Goal: Task Accomplishment & Management: Complete application form

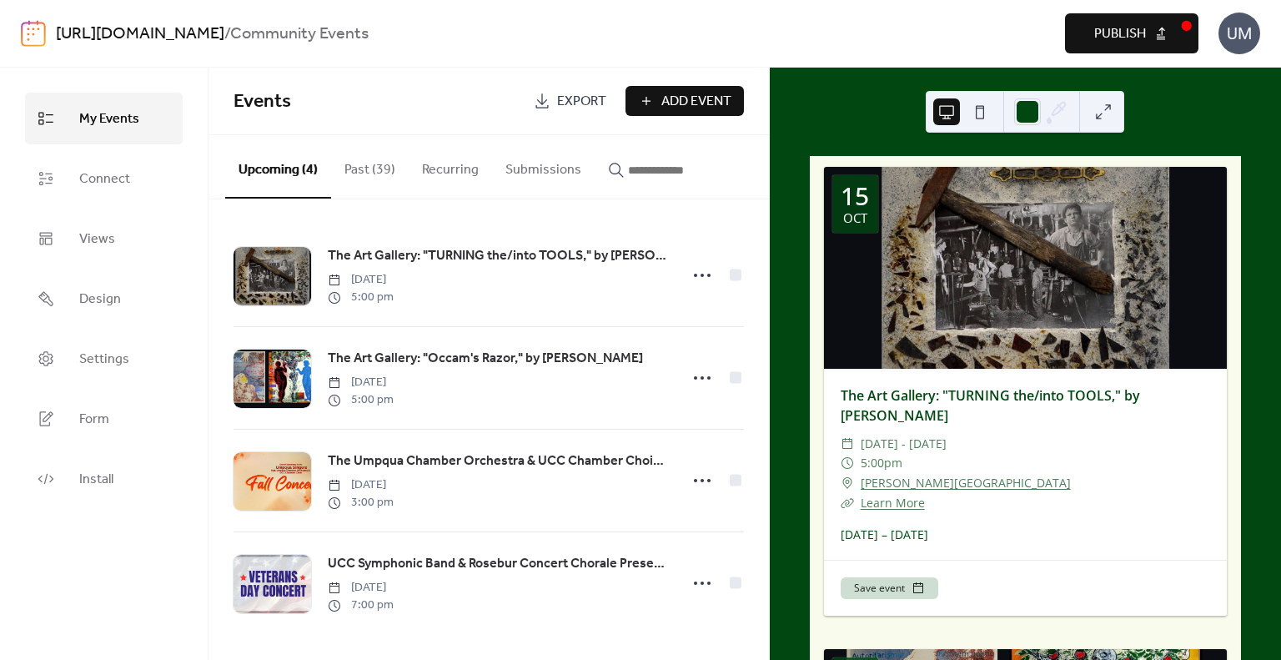
scroll to position [1350, 0]
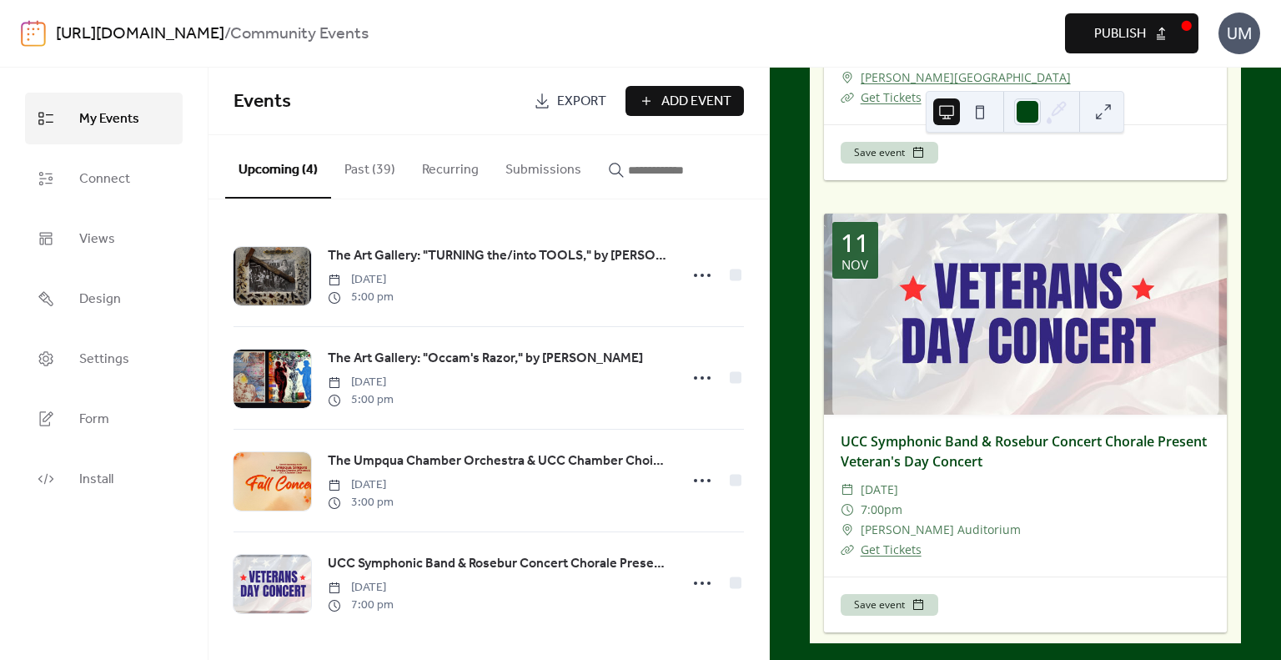
click at [1100, 32] on span "Publish" at bounding box center [1121, 34] width 52 height 20
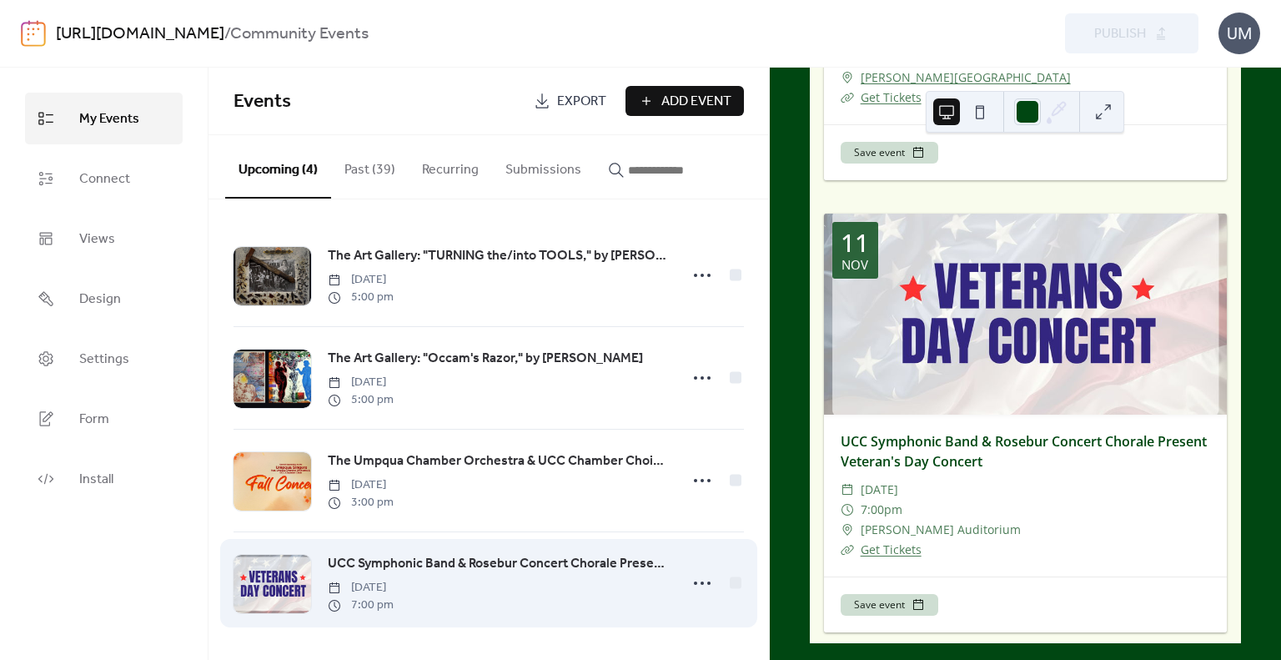
click at [390, 560] on span "UCC Symphonic Band & Rosebur Concert Chorale Present Veteran's Day Concert" at bounding box center [498, 564] width 340 height 20
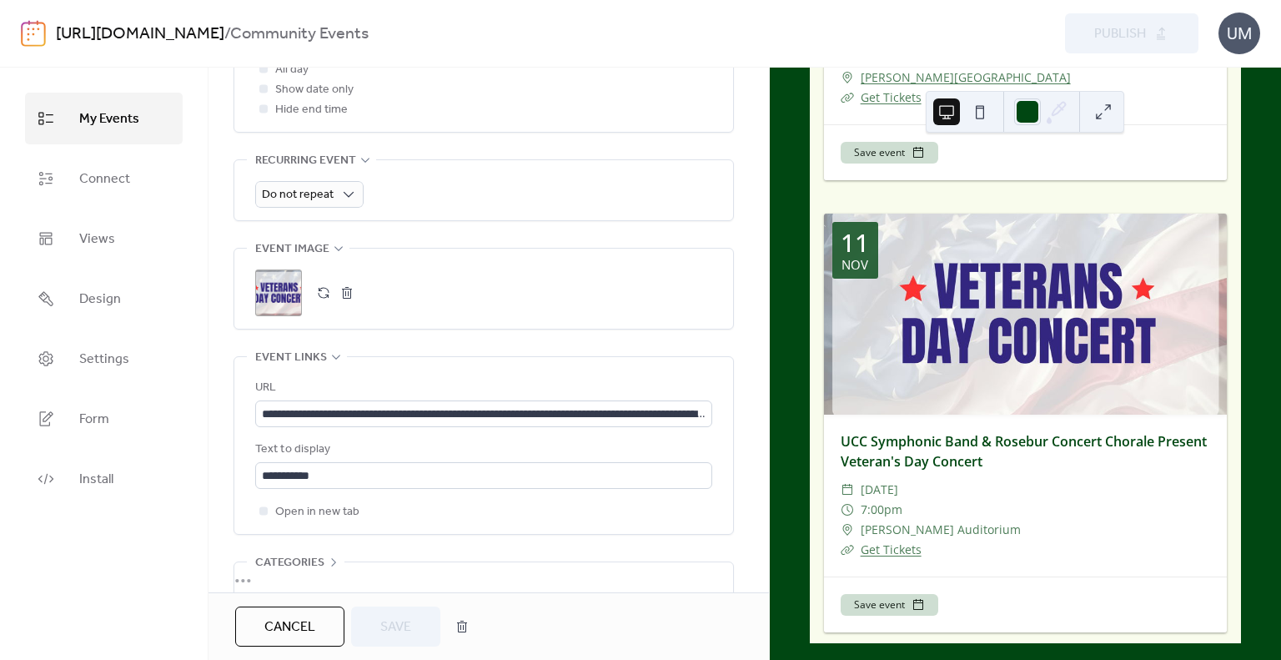
scroll to position [842, 0]
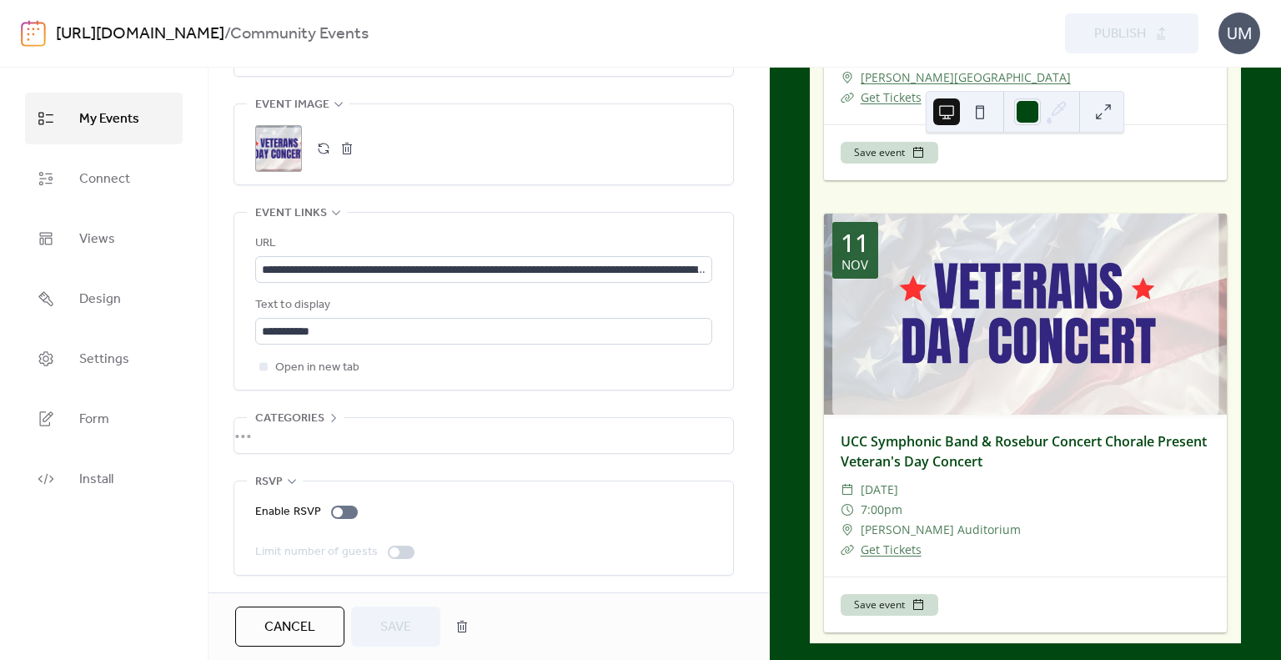
click at [344, 143] on button "button" at bounding box center [346, 148] width 23 height 23
click at [321, 146] on button "button" at bounding box center [323, 148] width 23 height 23
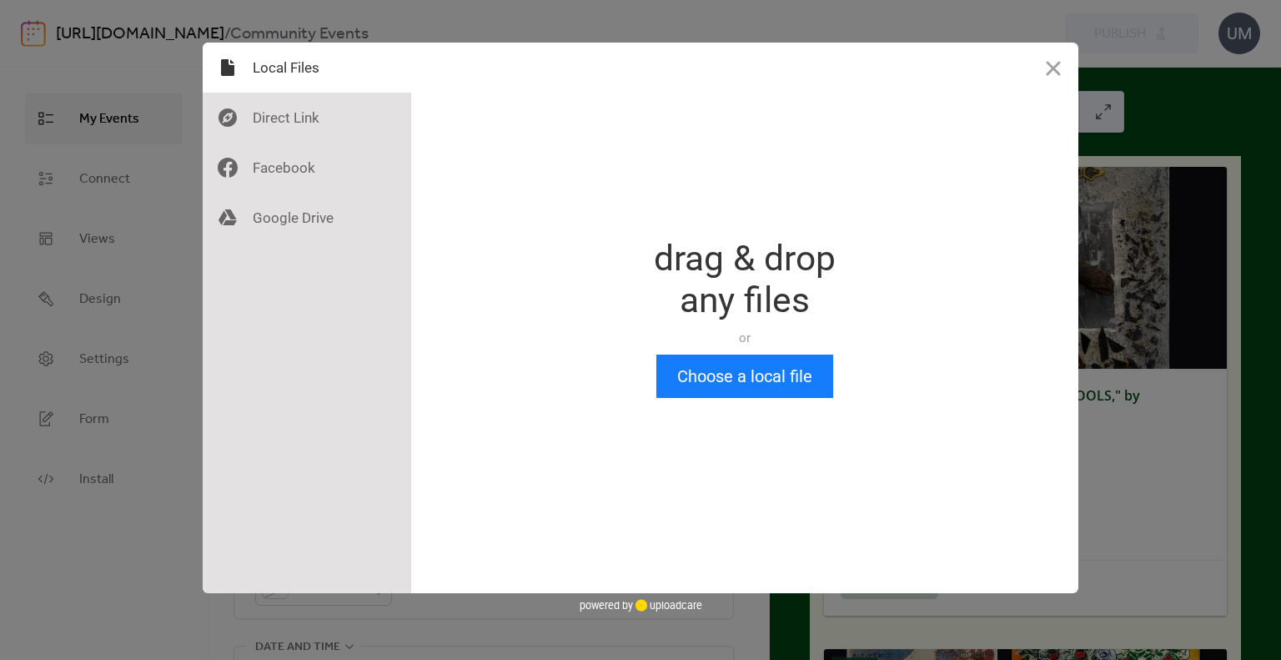
scroll to position [0, 0]
click at [768, 380] on button "Choose a local file" at bounding box center [745, 376] width 177 height 43
click at [1048, 68] on button "Close" at bounding box center [1054, 68] width 50 height 50
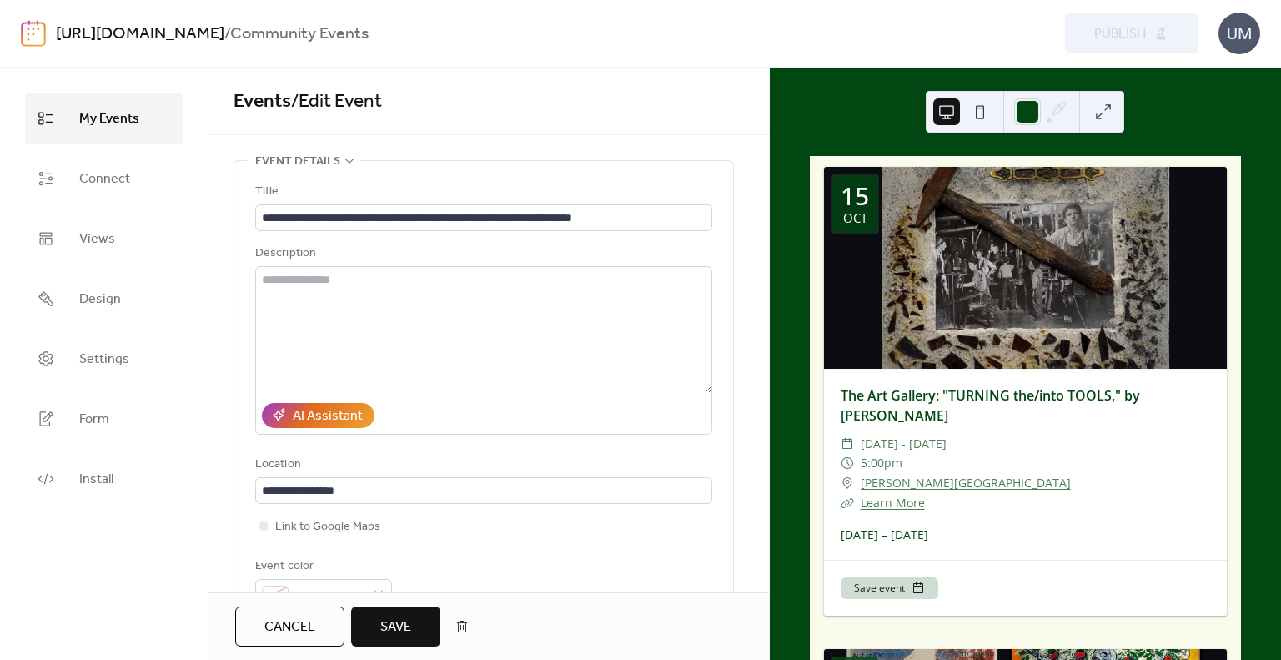
scroll to position [658, 0]
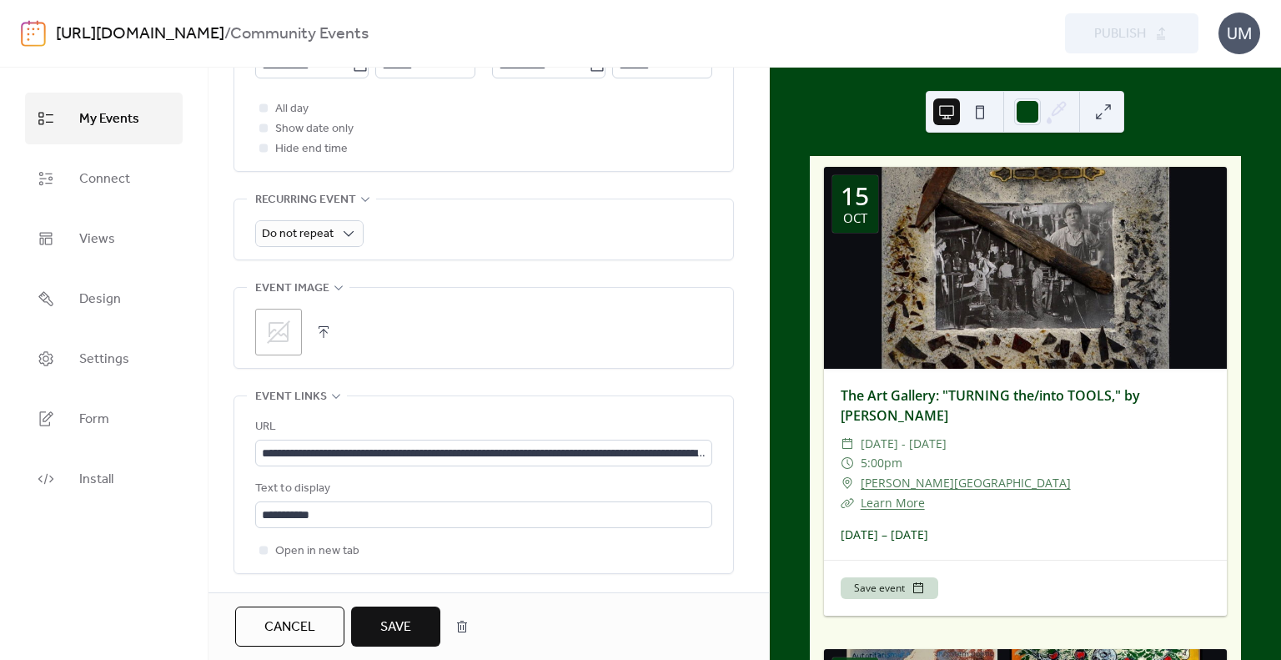
click at [333, 329] on button "button" at bounding box center [323, 331] width 23 height 23
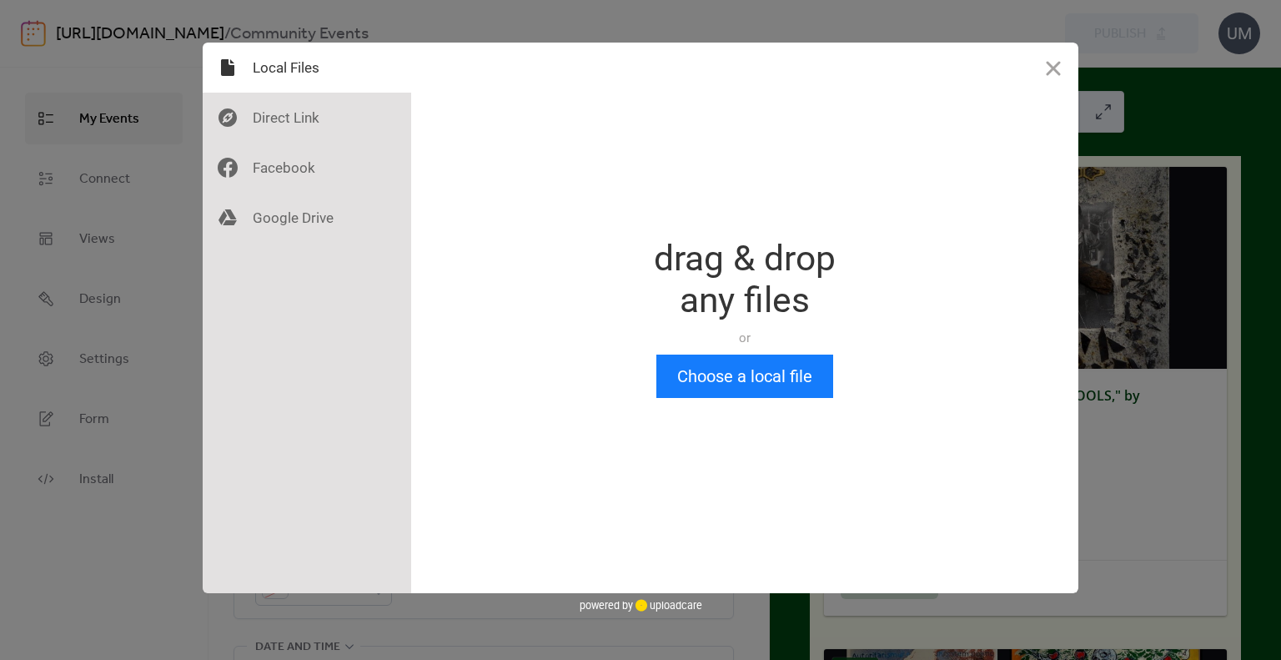
scroll to position [0, 0]
click at [729, 373] on button "Choose a local file" at bounding box center [745, 376] width 177 height 43
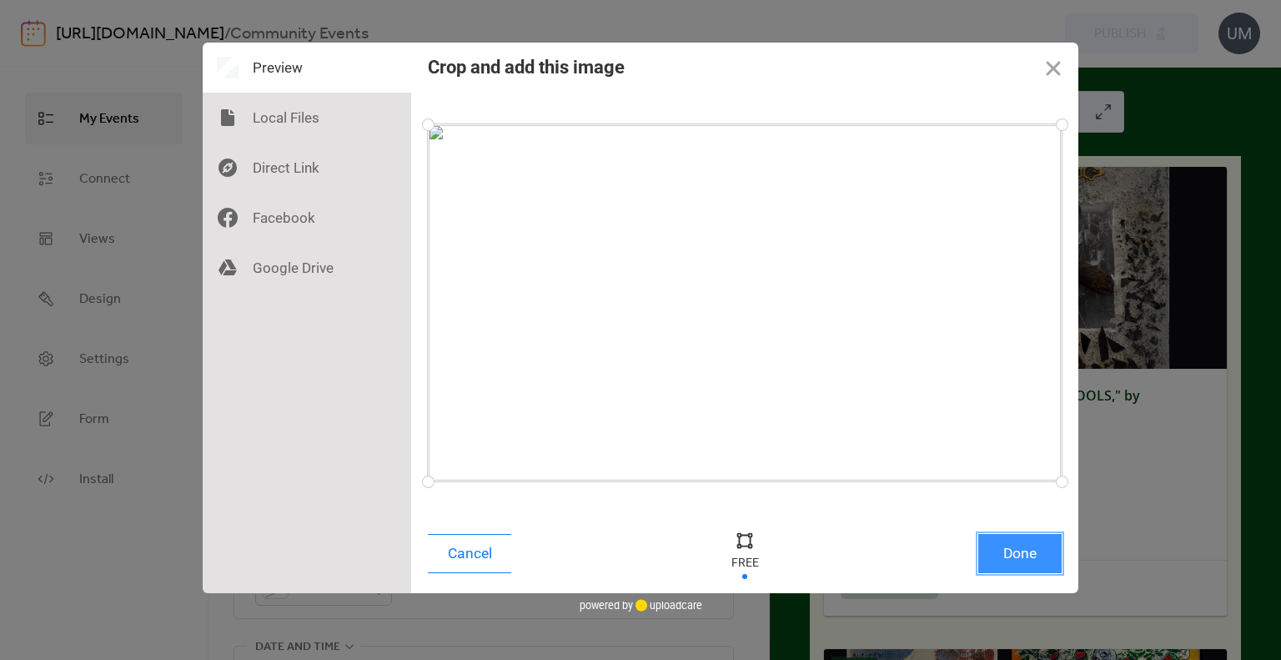
click at [1047, 551] on button "Done" at bounding box center [1020, 553] width 83 height 39
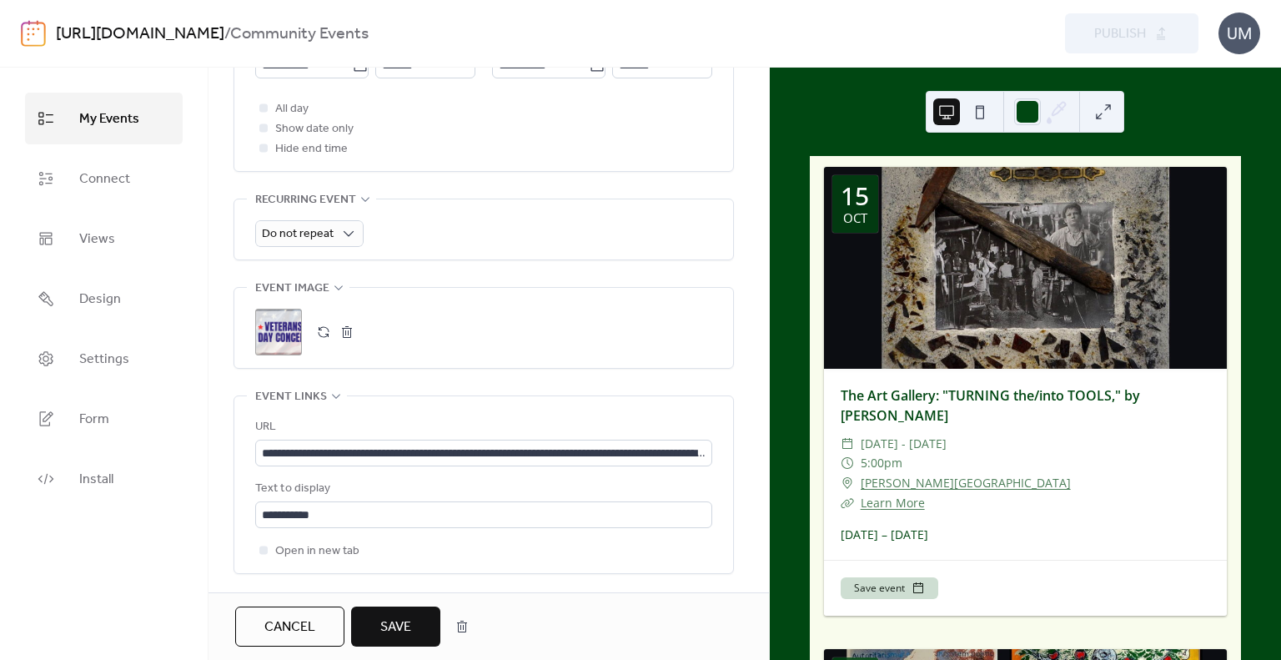
click at [388, 632] on span "Save" at bounding box center [395, 627] width 31 height 20
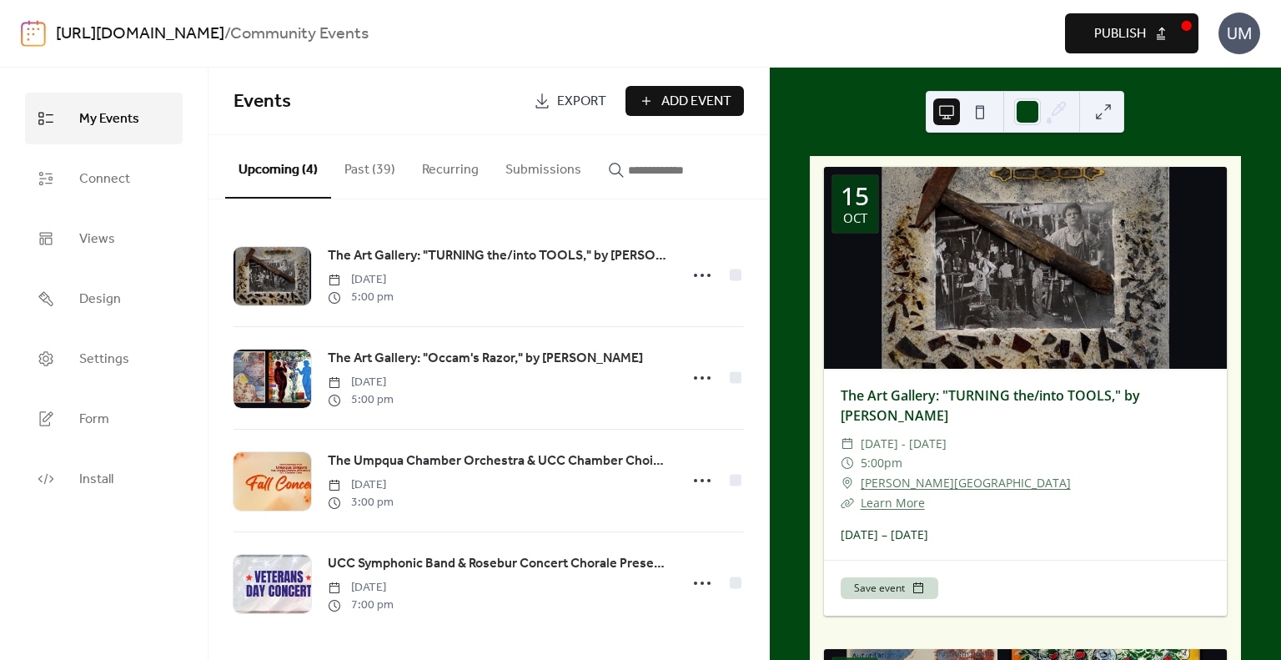
click at [1149, 42] on button "Publish" at bounding box center [1131, 33] width 133 height 40
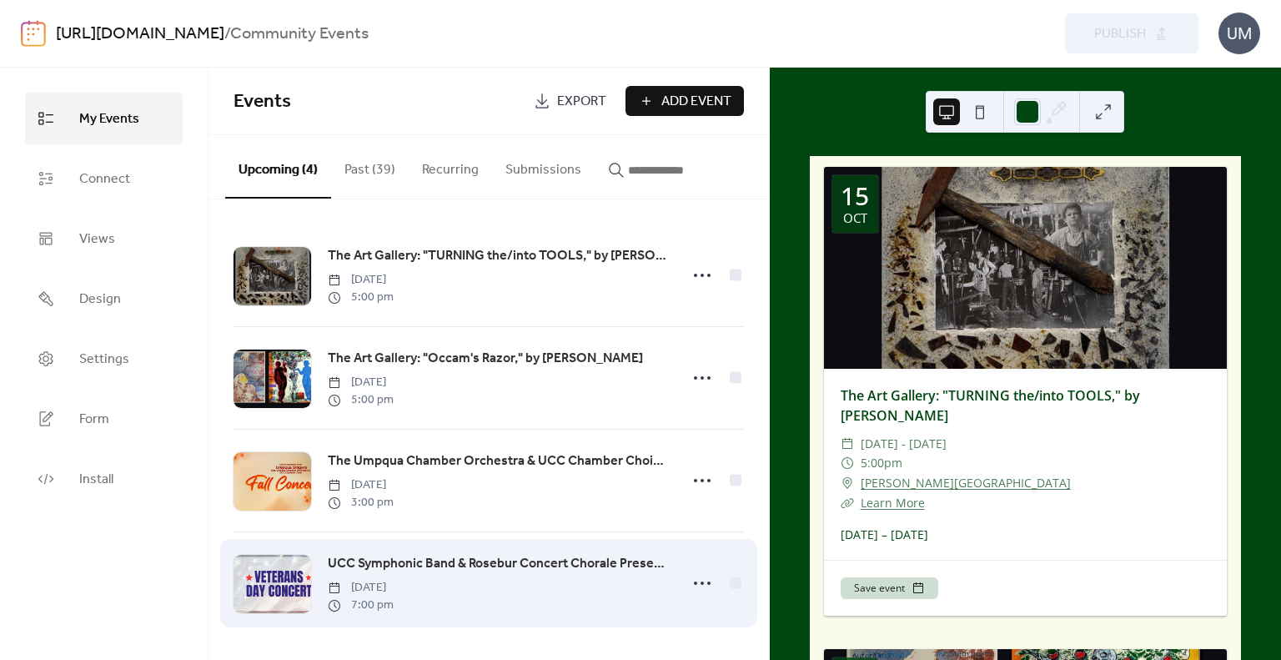
click at [445, 573] on link "UCC Symphonic Band & Rosebur Concert Chorale Present Veteran's Day Concert" at bounding box center [498, 564] width 340 height 22
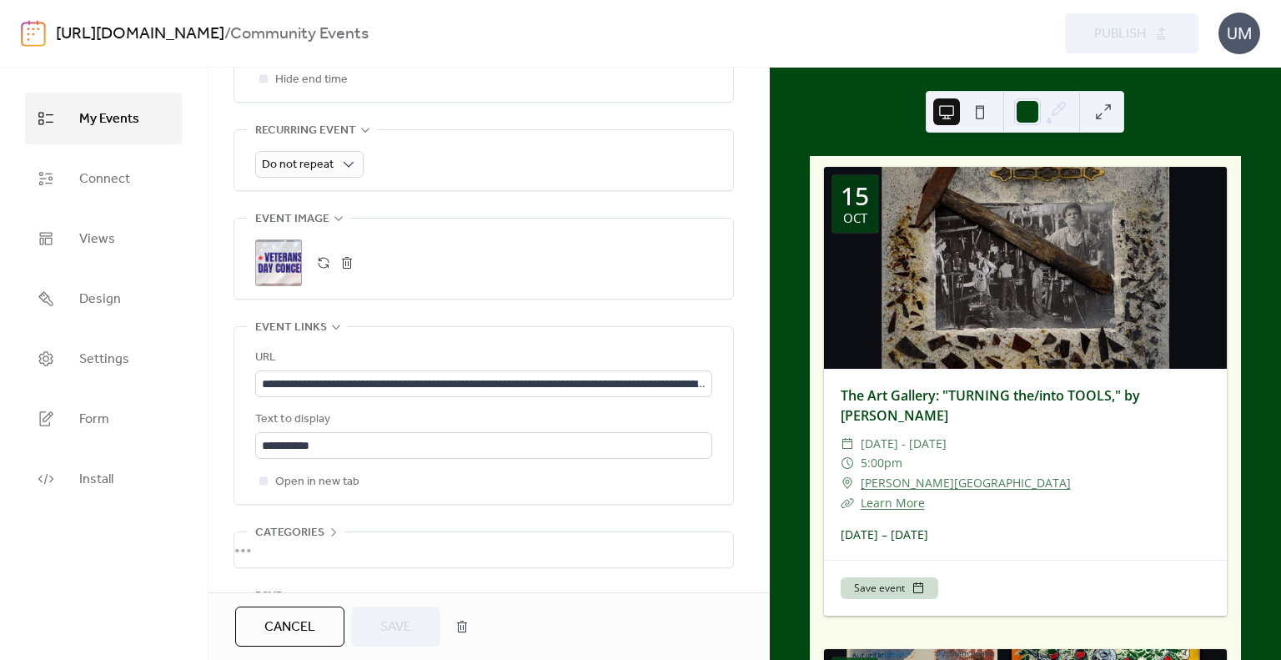
scroll to position [766, 0]
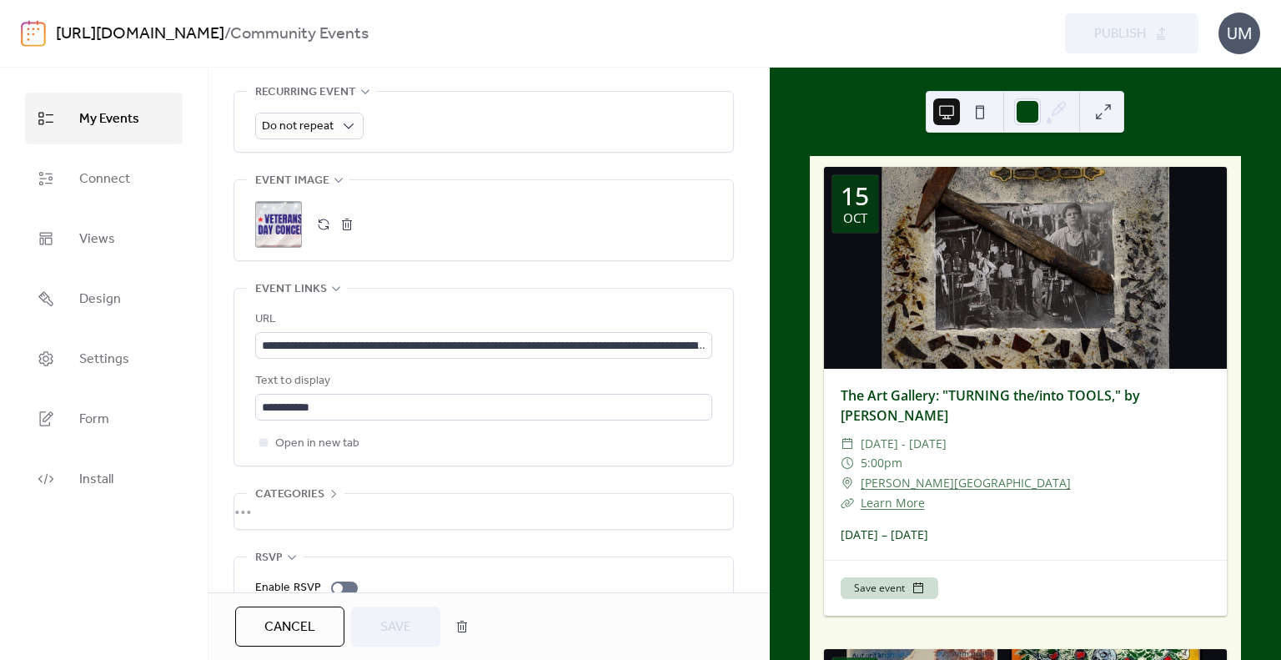
click at [343, 226] on button "button" at bounding box center [346, 224] width 23 height 23
click at [326, 224] on button "button" at bounding box center [323, 224] width 23 height 23
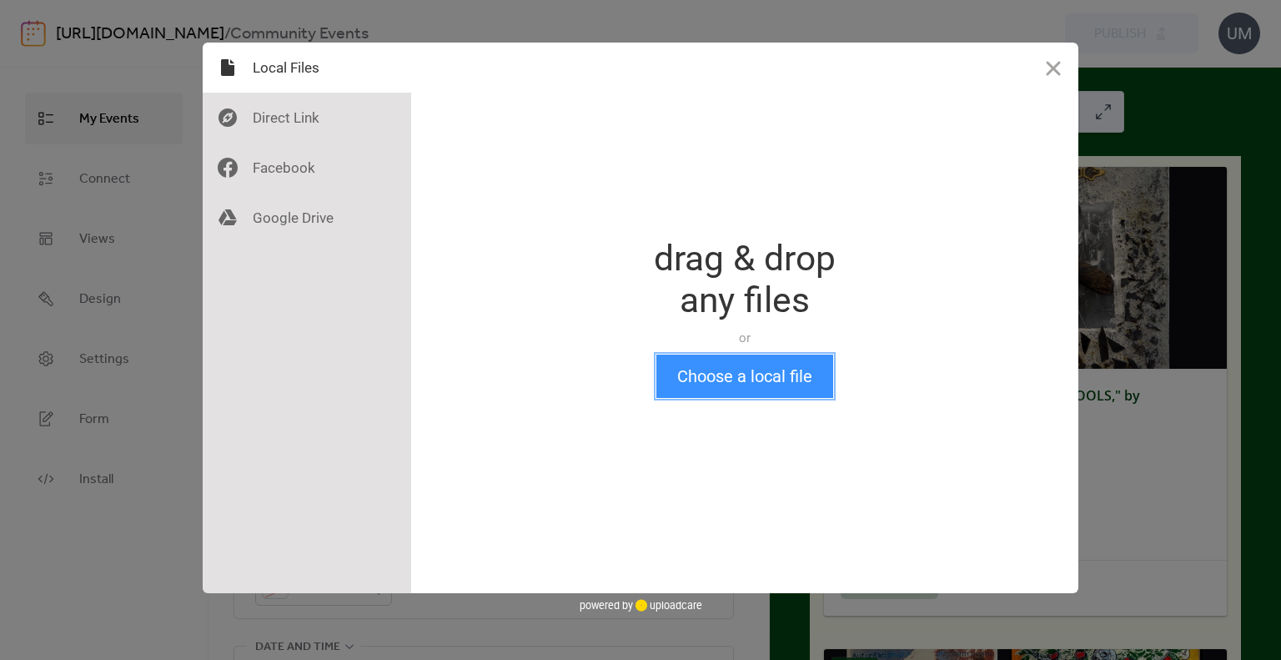
click at [731, 370] on button "Choose a local file" at bounding box center [745, 376] width 177 height 43
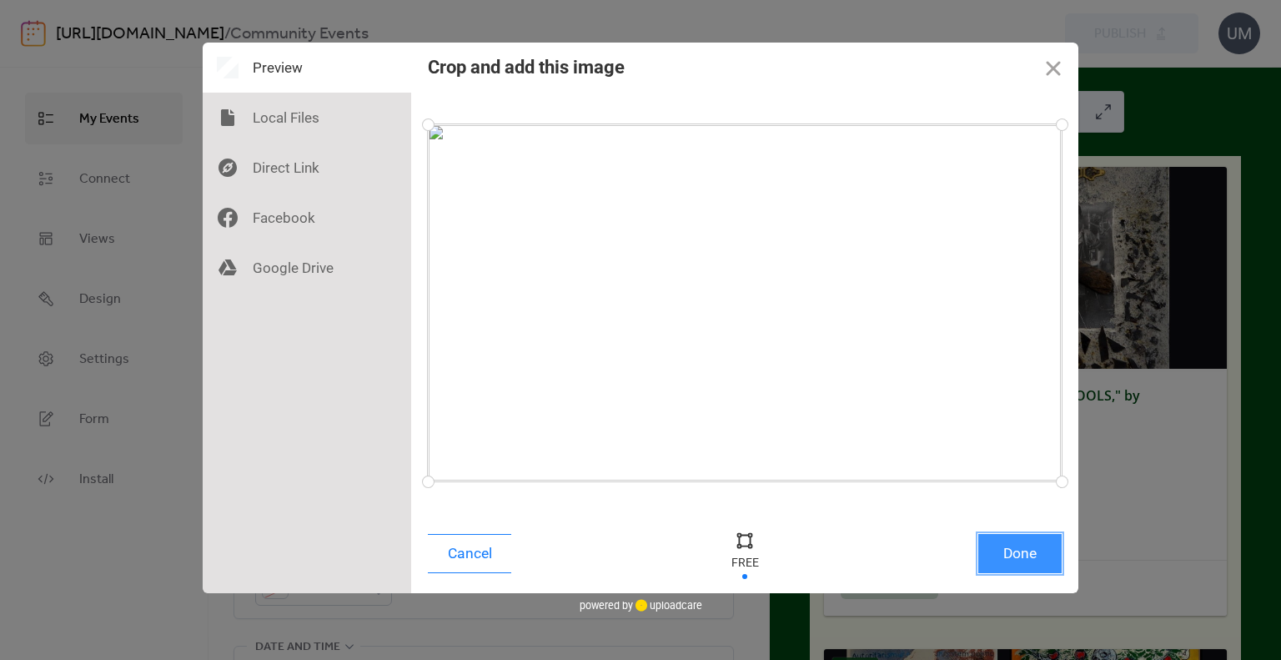
click at [1031, 543] on button "Done" at bounding box center [1020, 553] width 83 height 39
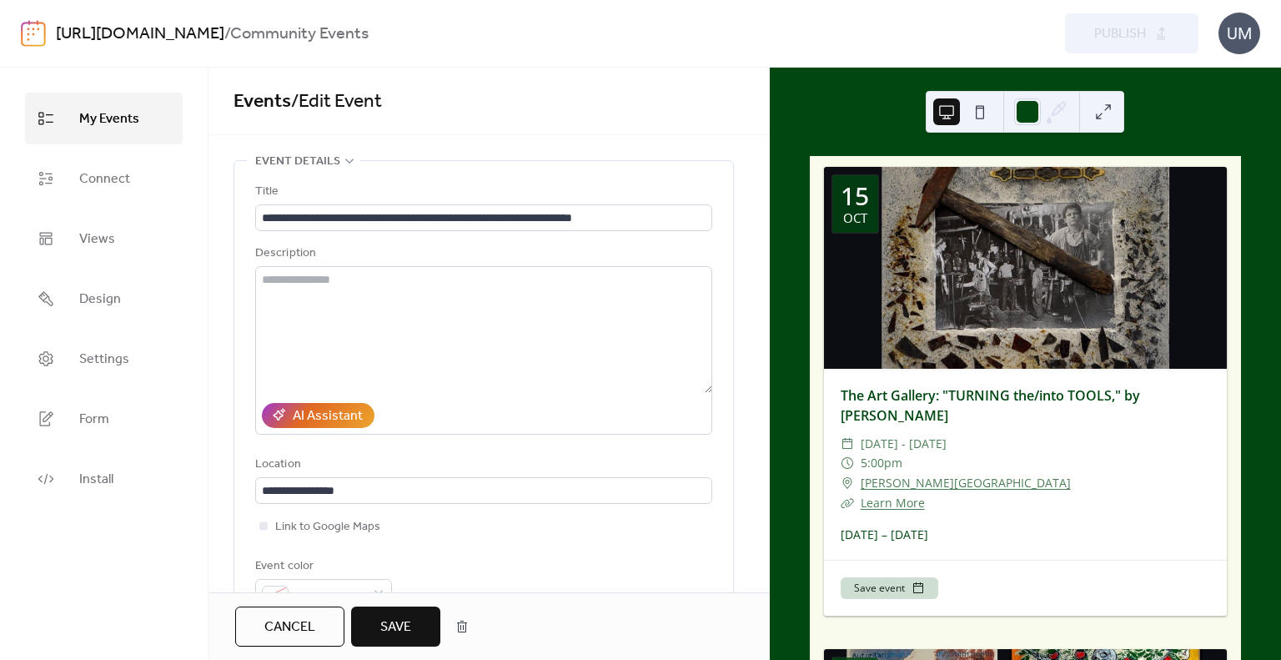
scroll to position [658, 0]
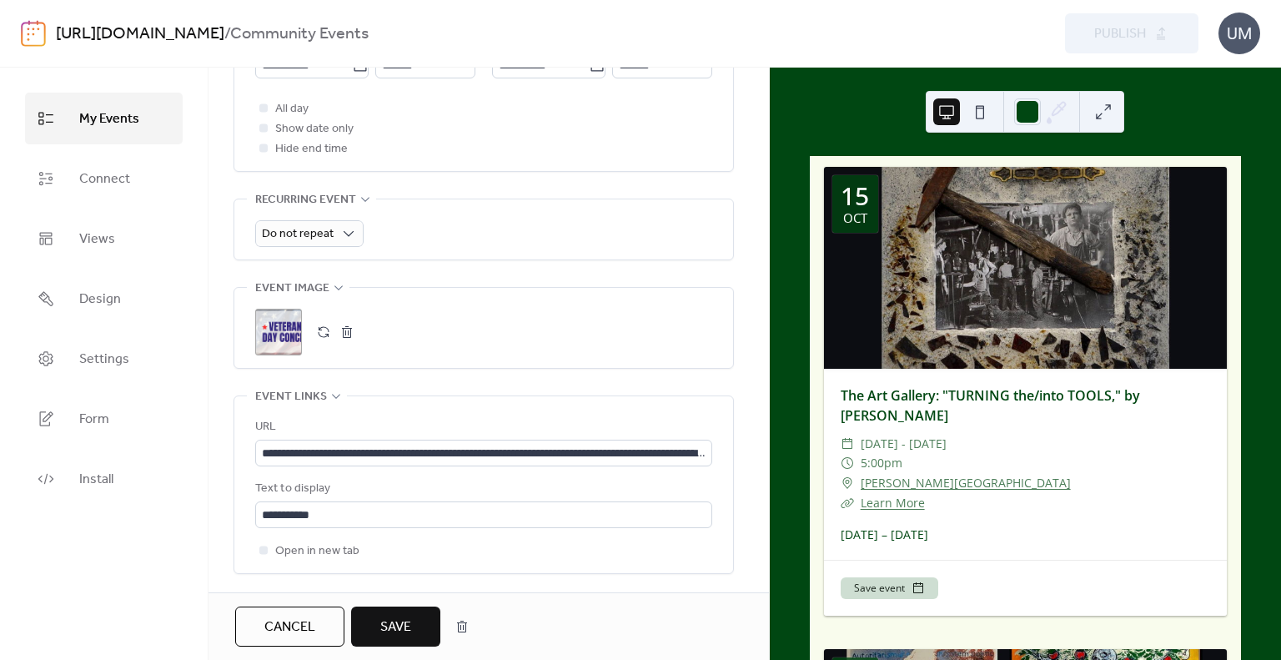
click at [397, 618] on span "Save" at bounding box center [395, 627] width 31 height 20
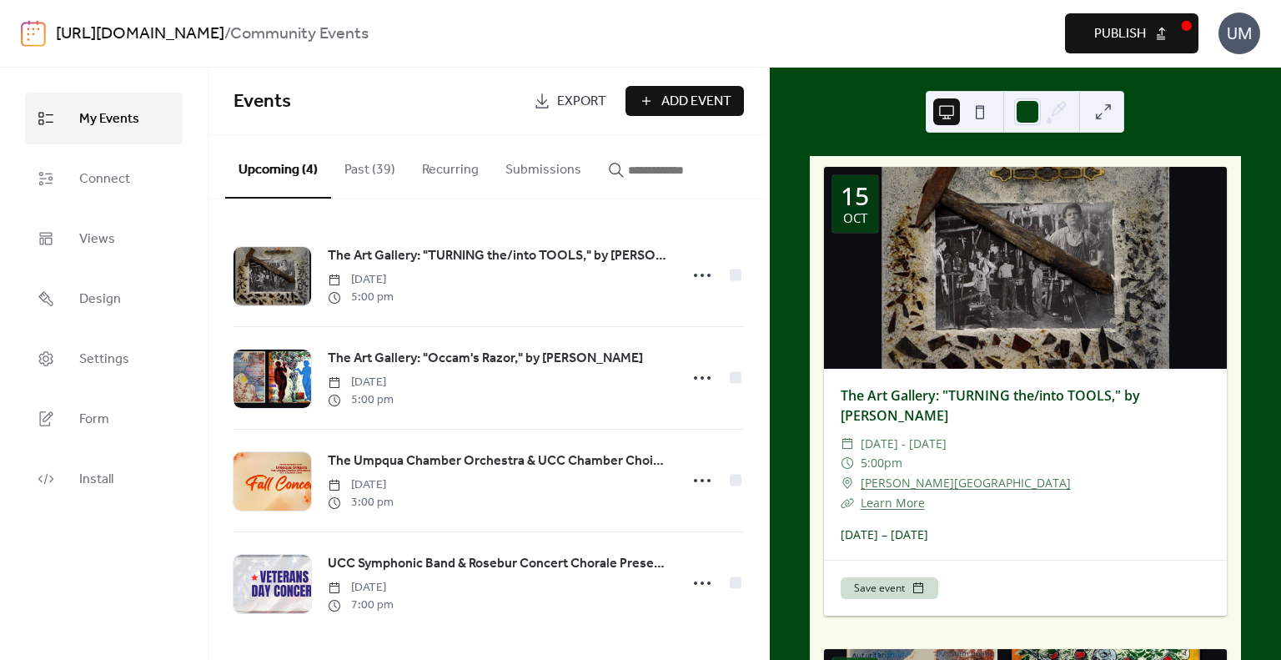
click at [1165, 18] on button "Publish" at bounding box center [1131, 33] width 133 height 40
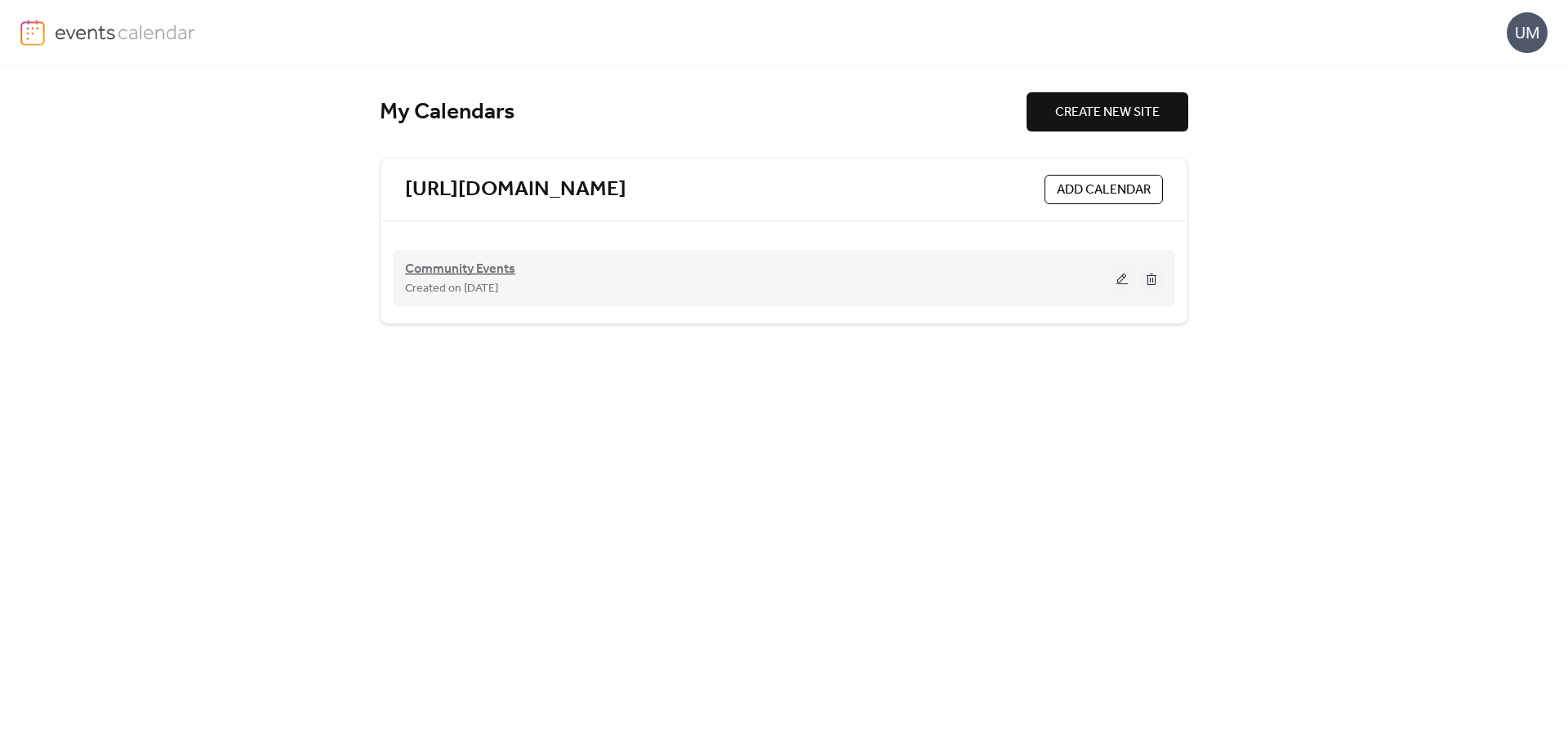
click at [455, 267] on span "Community Events" at bounding box center [460, 269] width 111 height 20
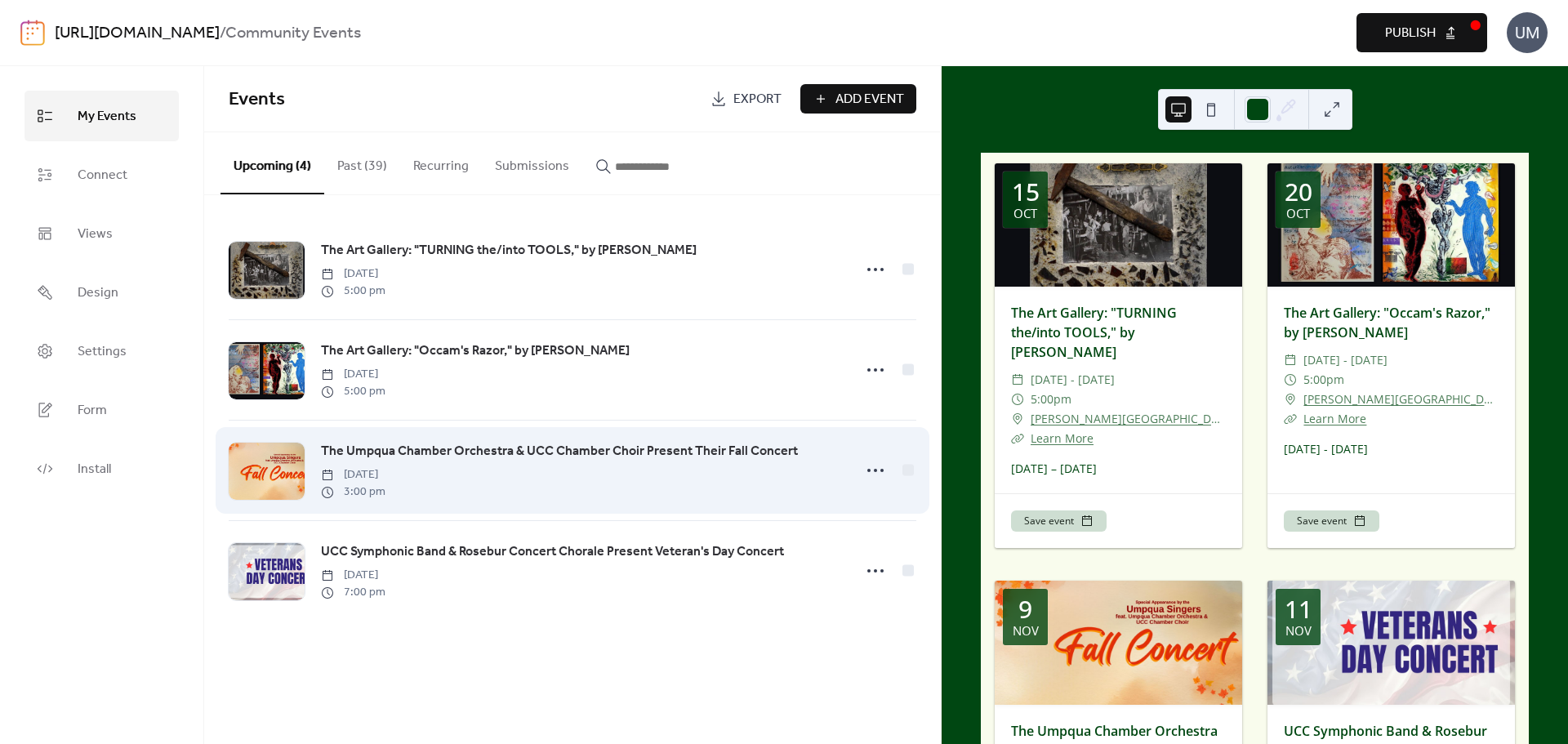
click at [484, 449] on span "The Umpqua Chamber Orchestra & UCC Chamber Choir Present Their Fall Concert" at bounding box center [559, 451] width 477 height 20
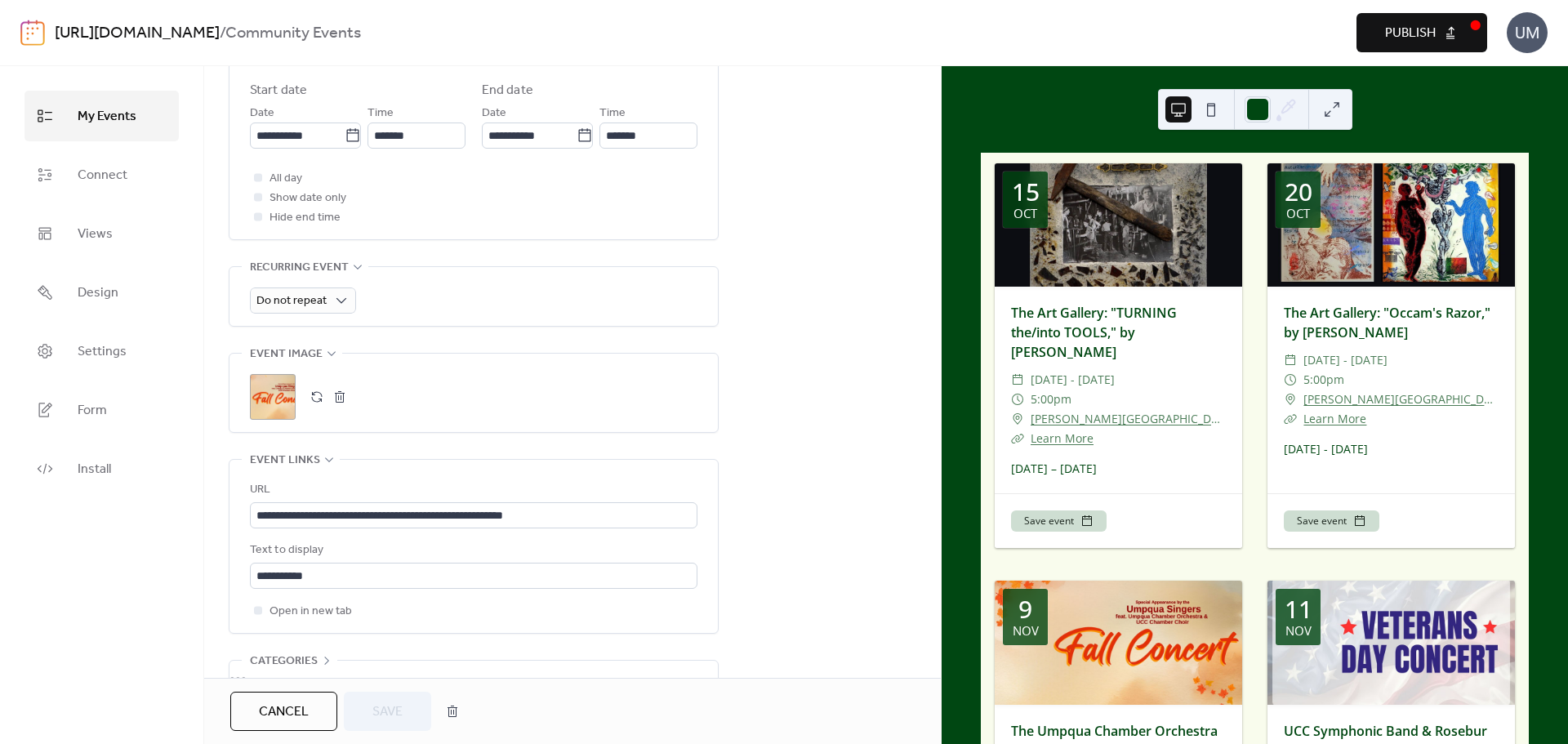
scroll to position [731, 0]
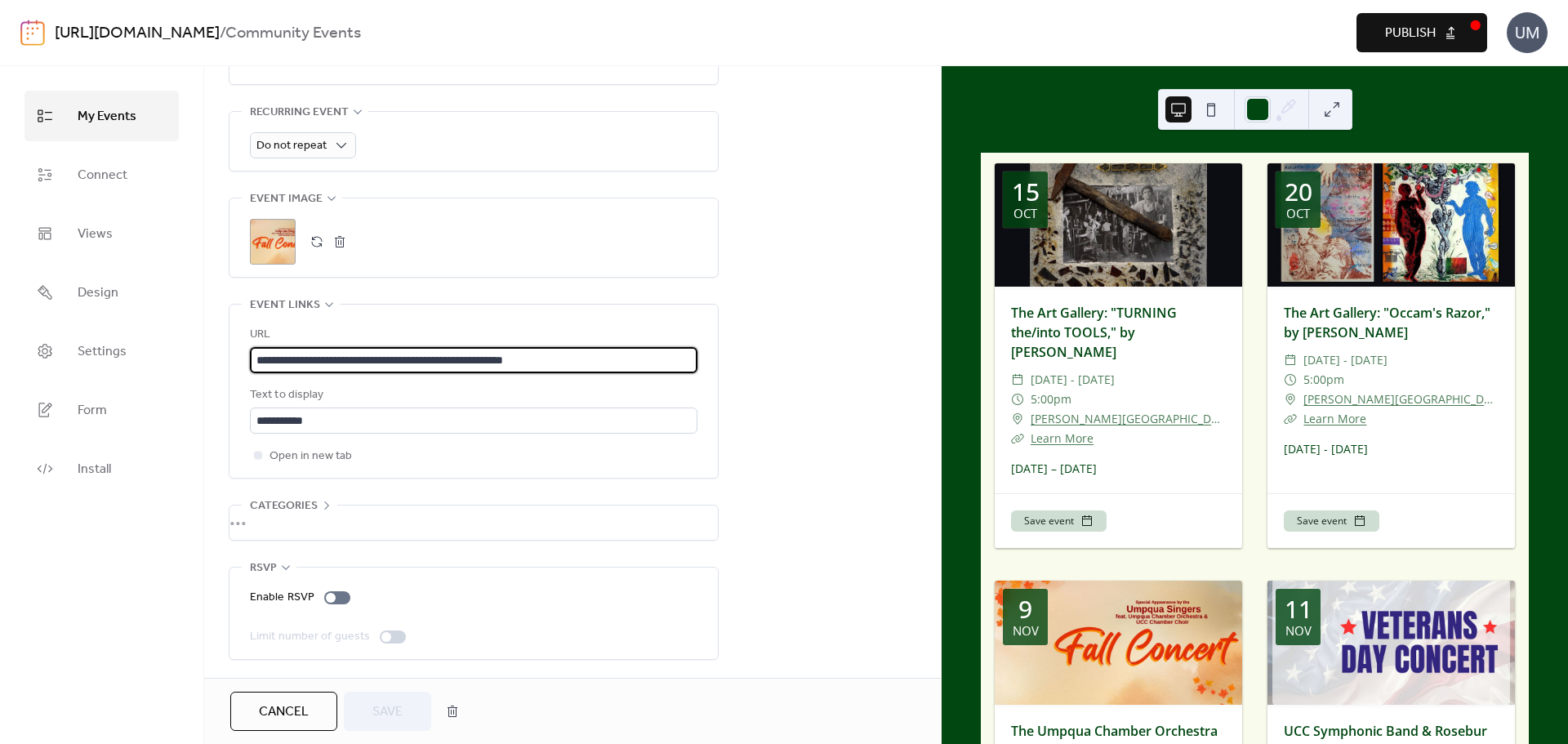
click at [447, 356] on input "**********" at bounding box center [473, 360] width 447 height 26
paste input "**********"
type input "**********"
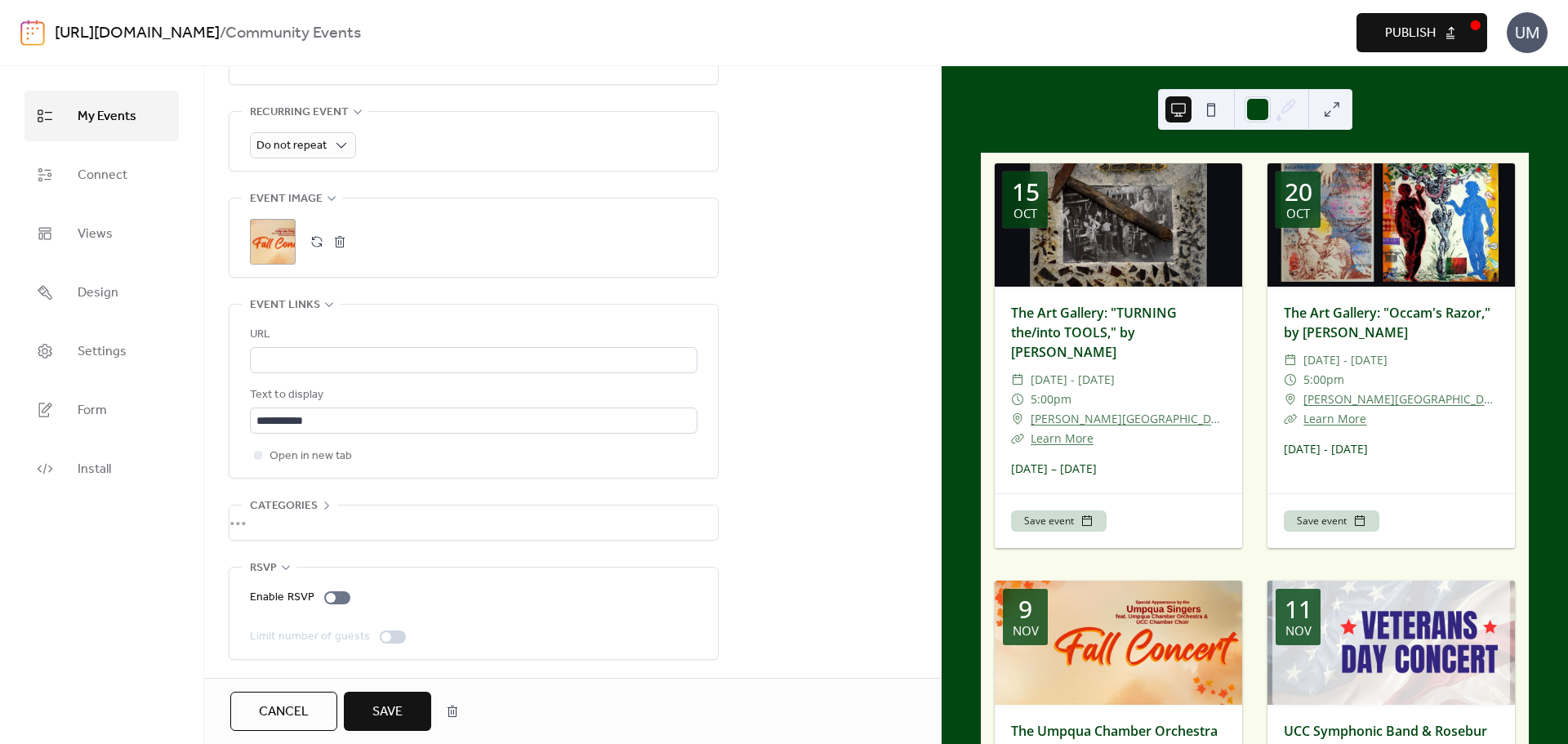
click at [387, 706] on span "Save" at bounding box center [387, 712] width 30 height 20
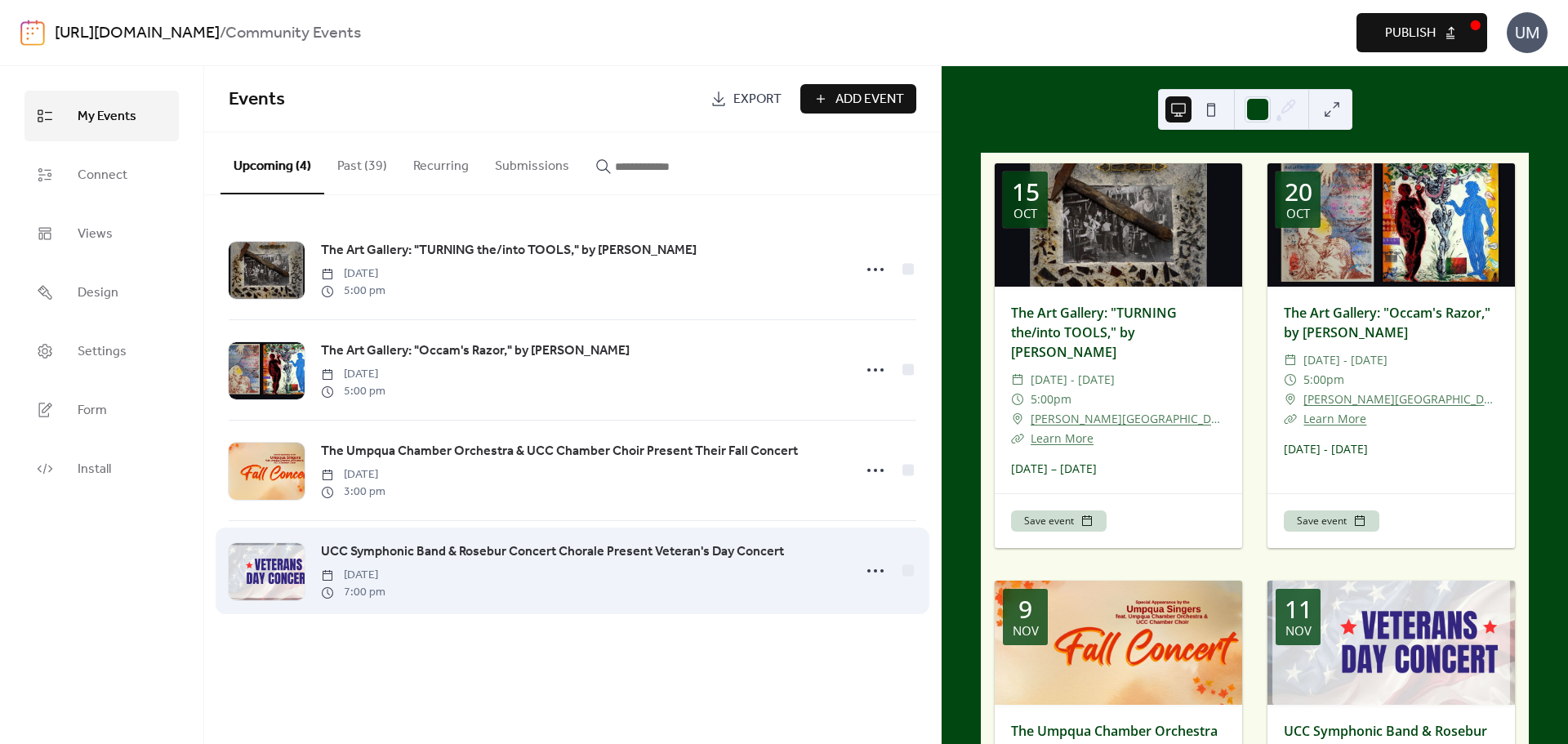
click at [476, 549] on span "UCC Symphonic Band & Rosebur Concert Chorale Present Veteran's Day Concert" at bounding box center [552, 552] width 463 height 20
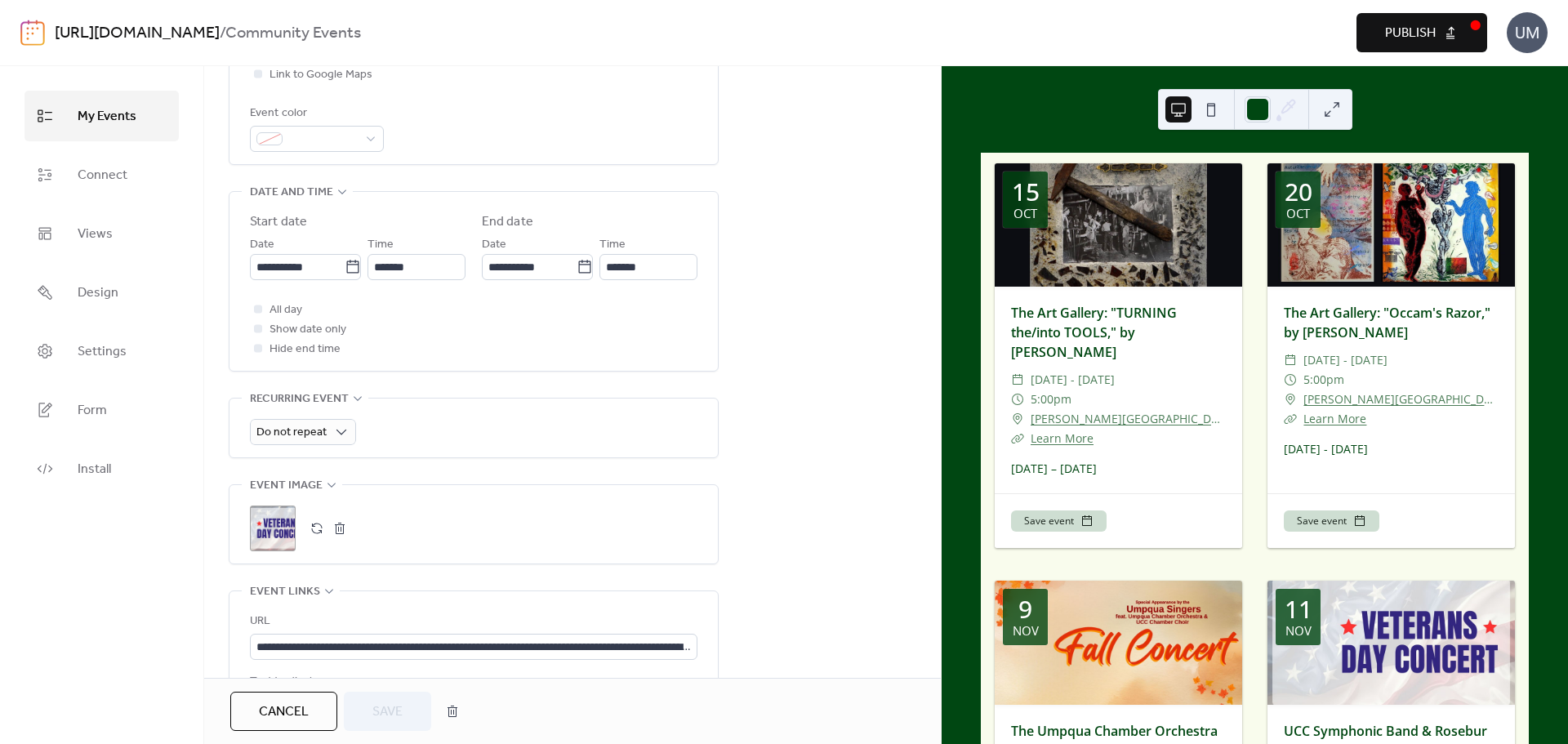
scroll to position [490, 0]
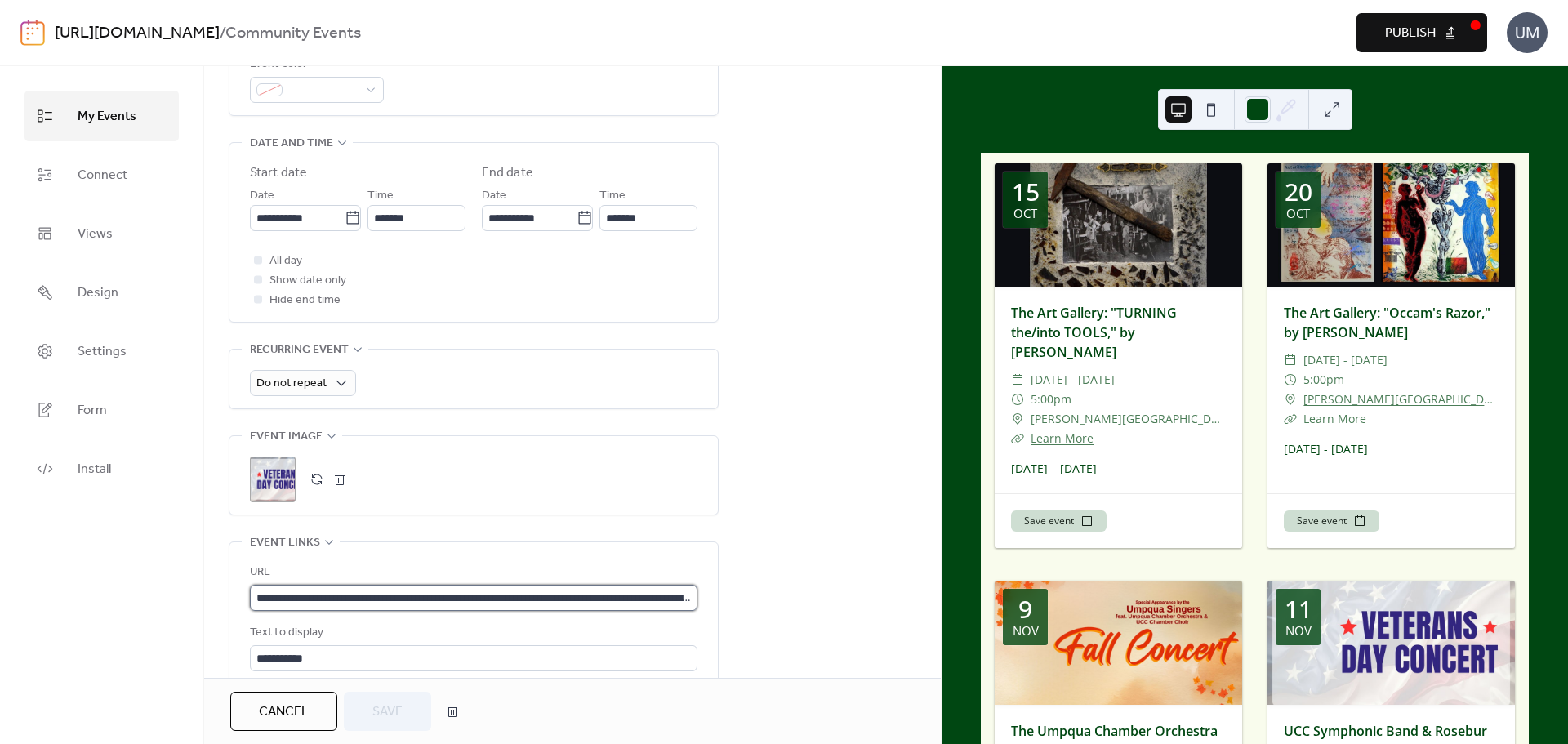
click at [410, 597] on input "**********" at bounding box center [473, 597] width 447 height 26
paste input "**********"
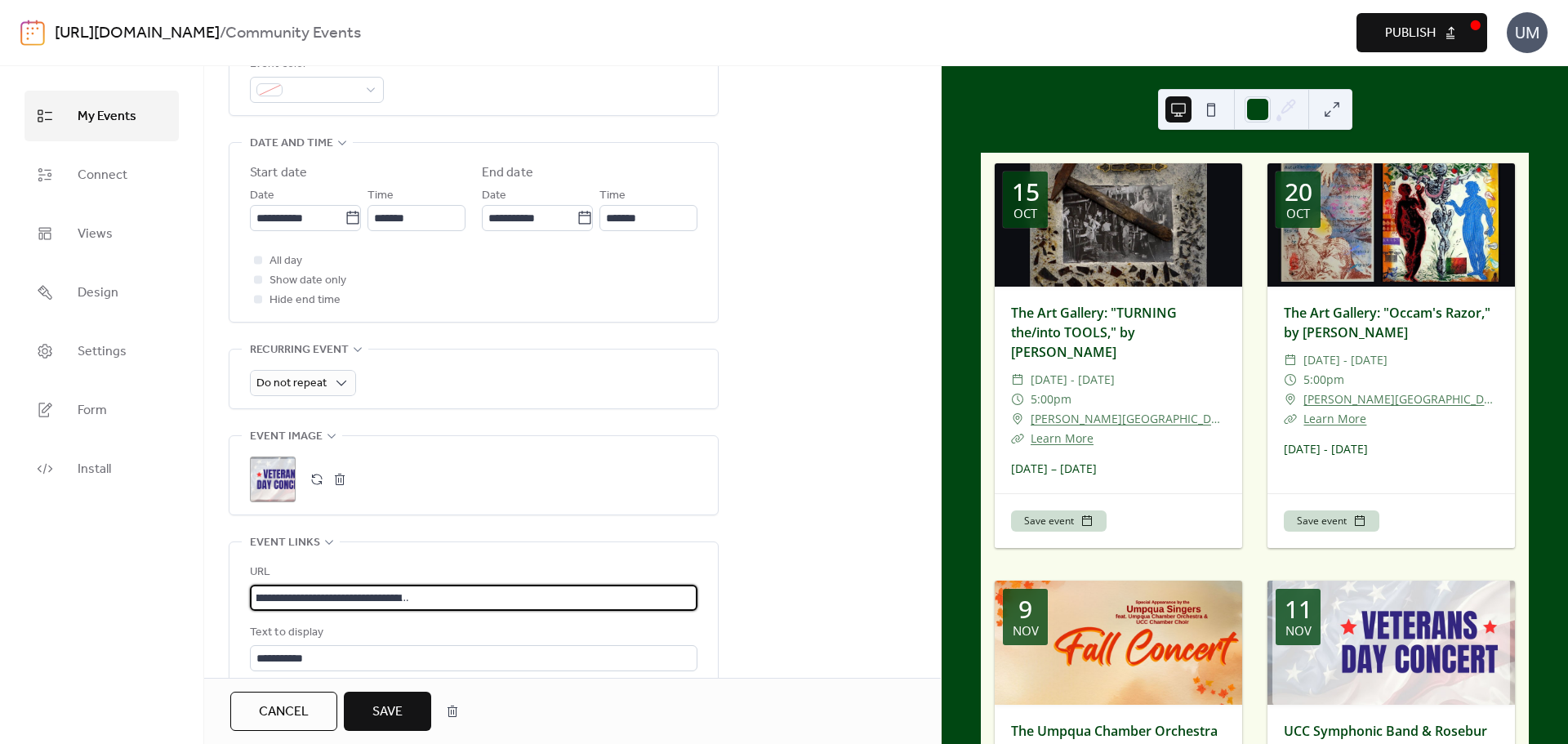
type input "**********"
click at [387, 706] on span "Save" at bounding box center [387, 712] width 30 height 20
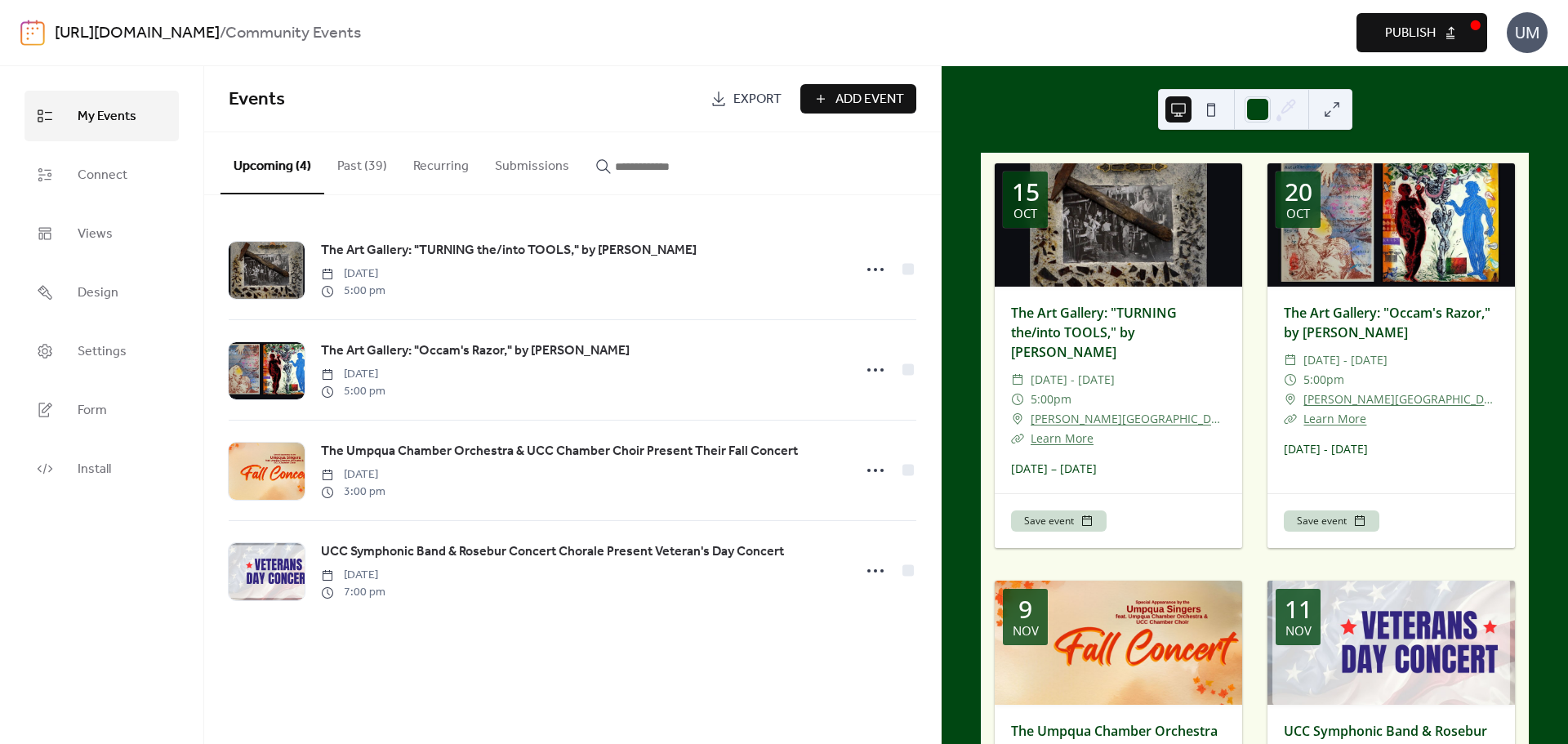
click at [1442, 33] on button "Publish" at bounding box center [1421, 32] width 130 height 39
